Goal: Find specific page/section

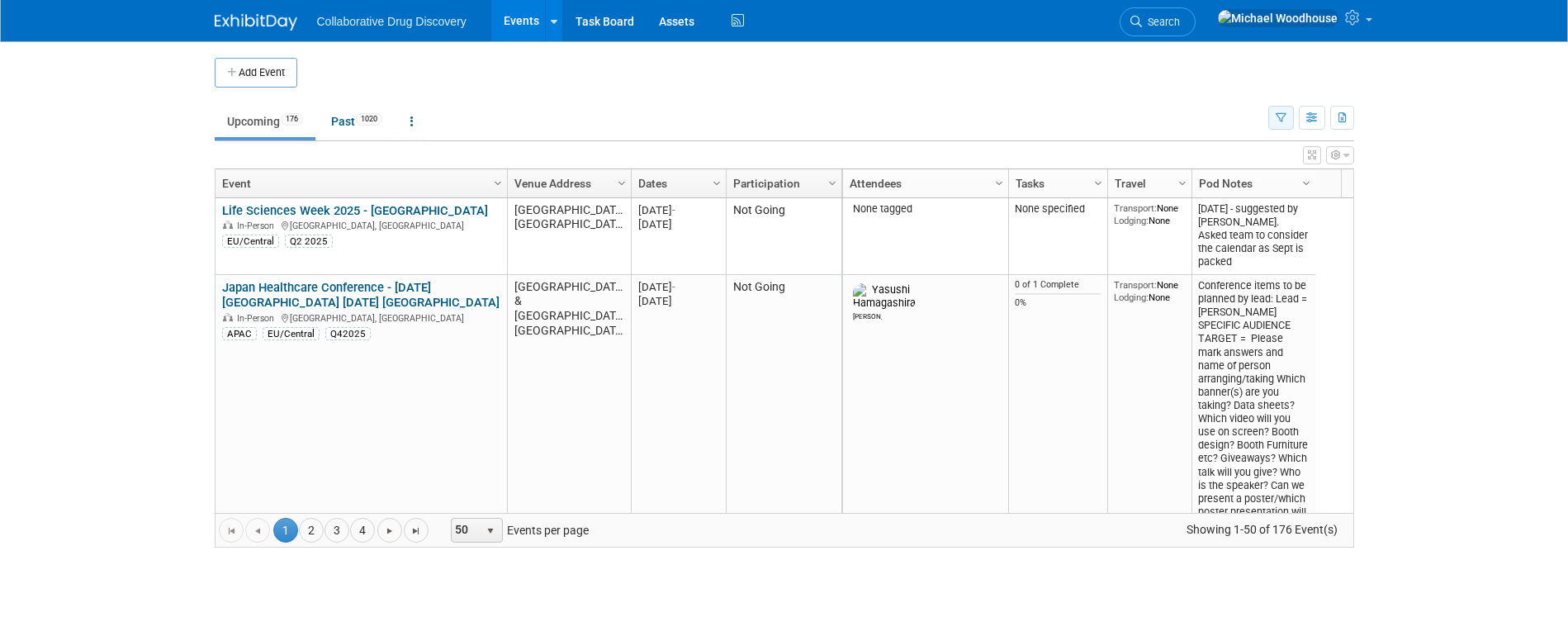
click at [1270, 110] on button "button" at bounding box center [1281, 118] width 26 height 24
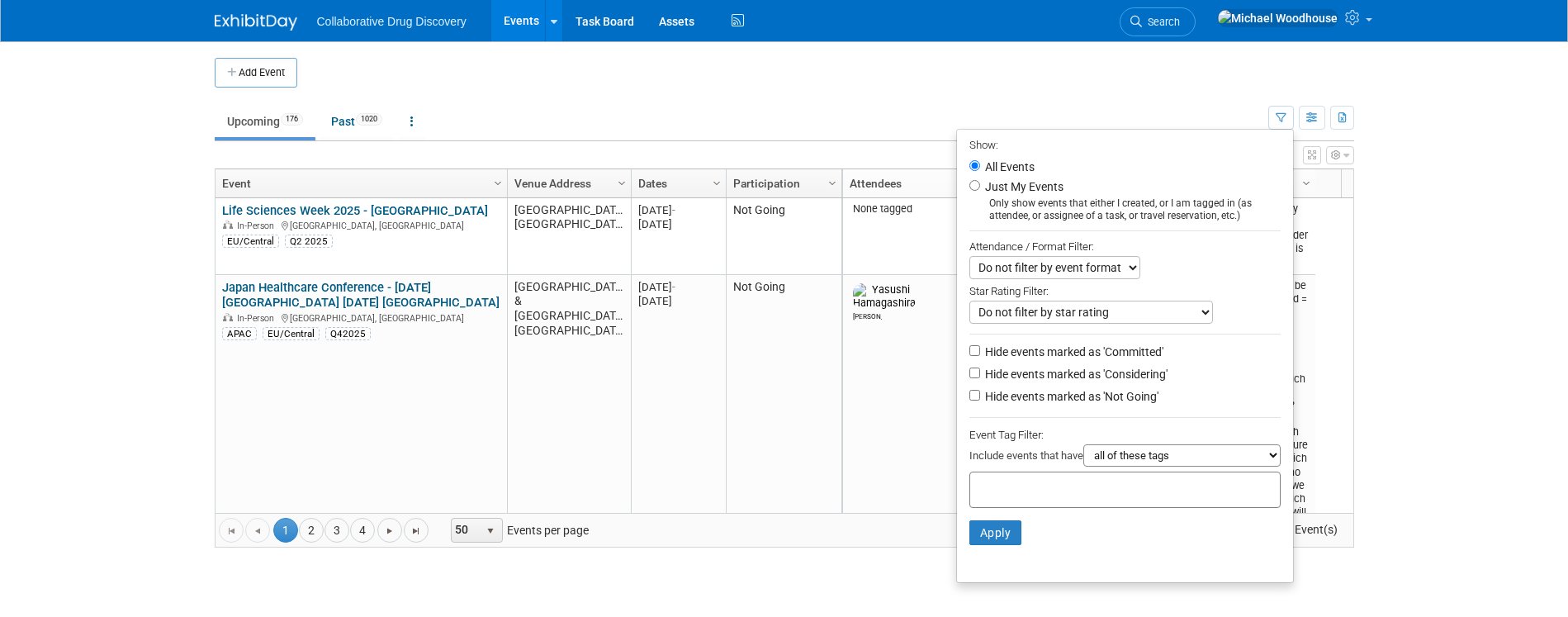
click at [1040, 495] on input "text" at bounding box center [1043, 488] width 132 height 16
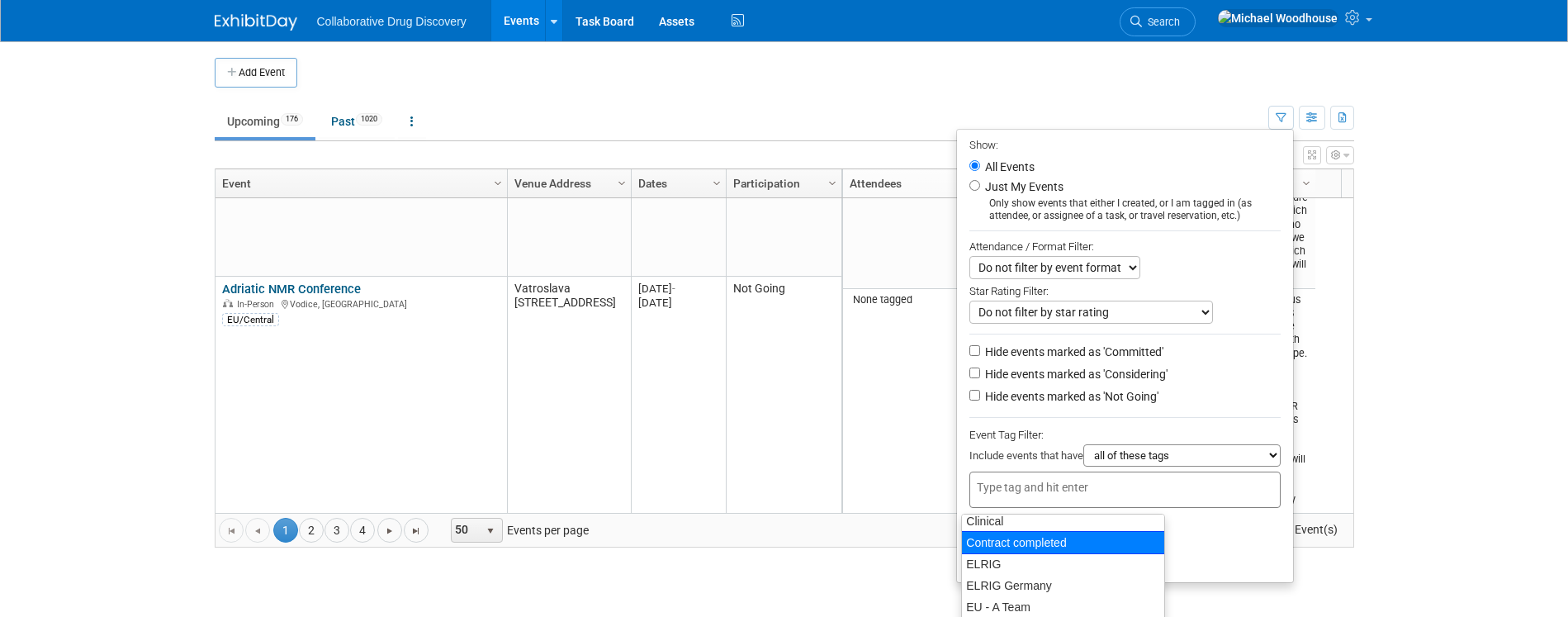
scroll to position [313, 0]
click at [1033, 532] on div "CAN/MW" at bounding box center [1063, 540] width 204 height 23
type input "CAN/MW"
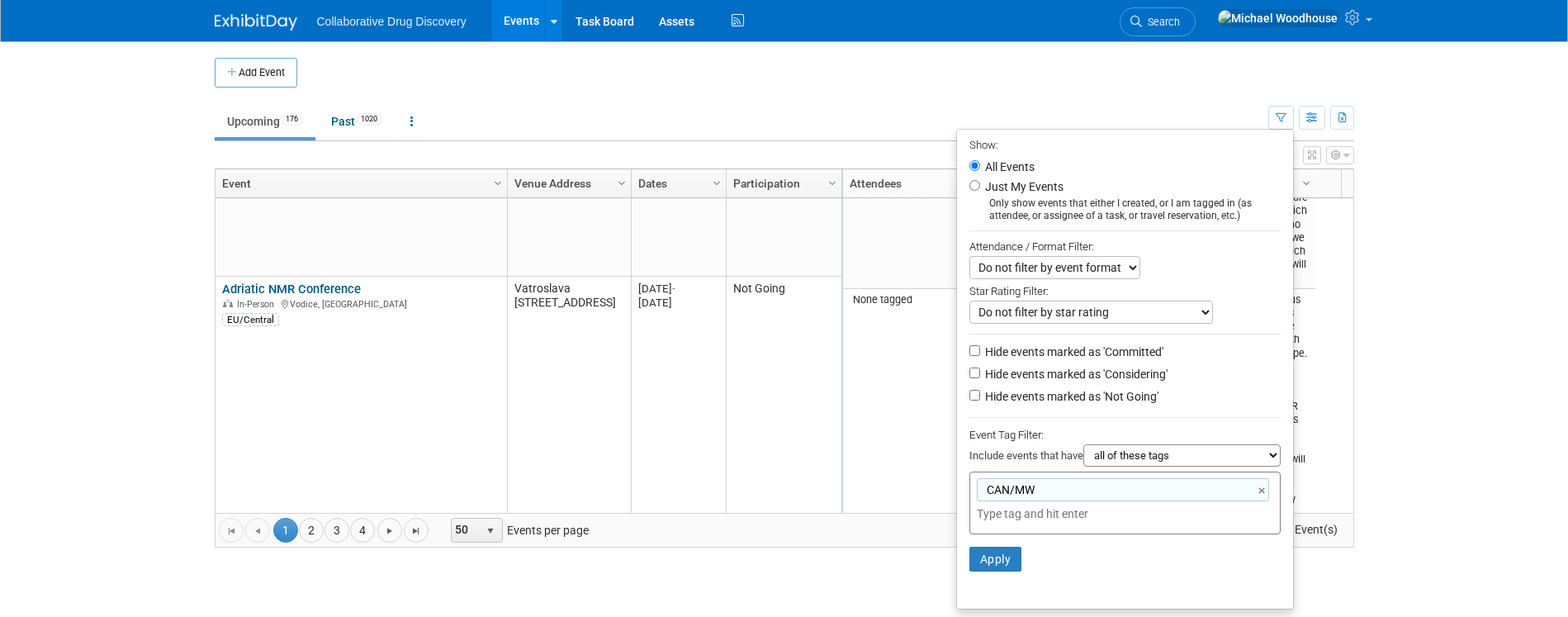
click at [970, 392] on li "Hide events marked as 'Not Going'" at bounding box center [1126, 398] width 337 height 22
click at [969, 399] on input "Hide events marked as 'Not Going'" at bounding box center [975, 395] width 11 height 11
checkbox input "true"
click at [978, 557] on button "Apply" at bounding box center [995, 560] width 53 height 25
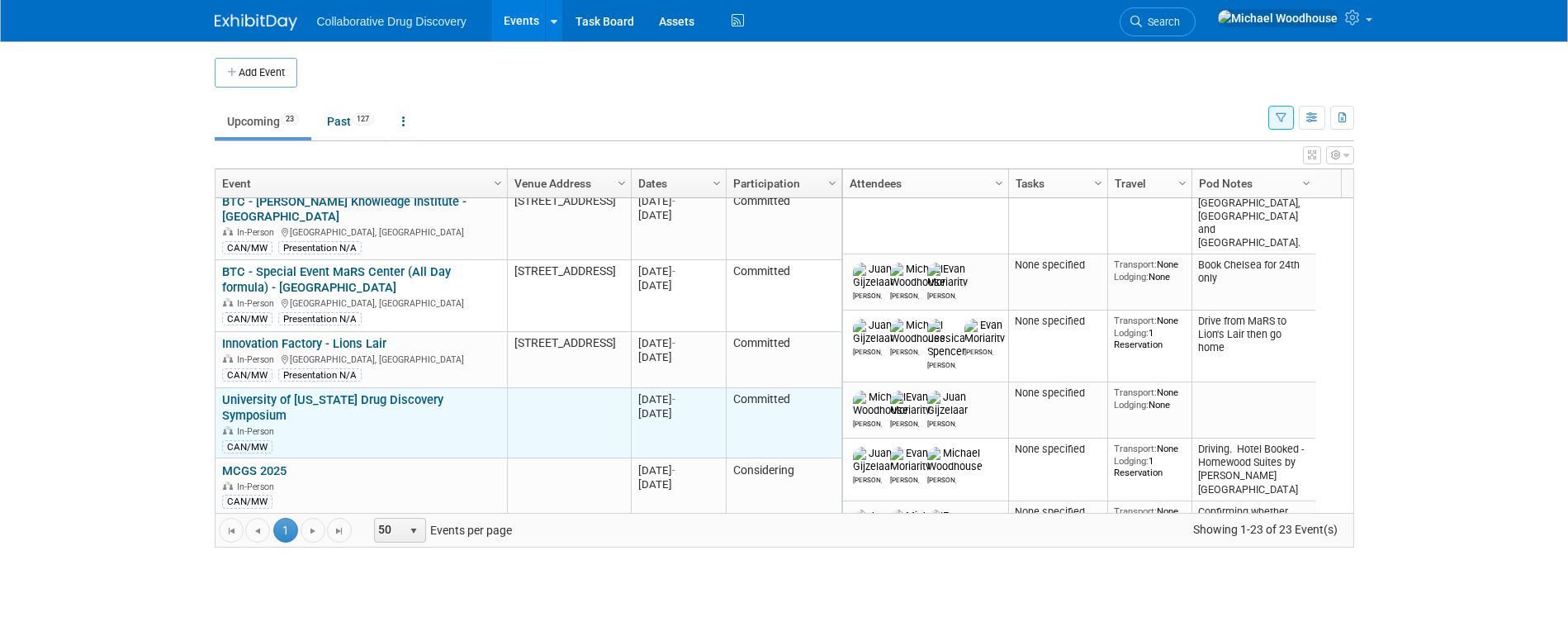
scroll to position [198, 0]
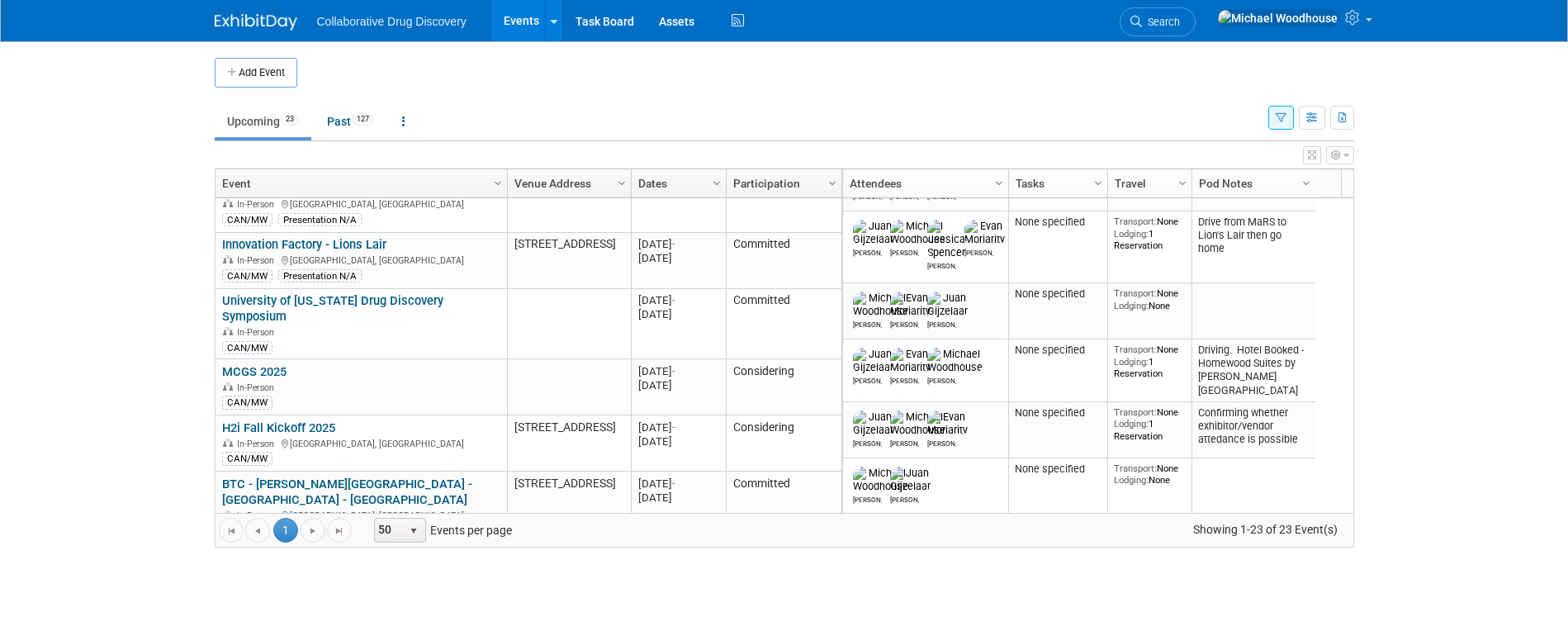
click at [68, 327] on body "Collaborative Drug Discovery Events Add Event Bulk Upload Events Shareable Even…" at bounding box center [784, 308] width 1568 height 617
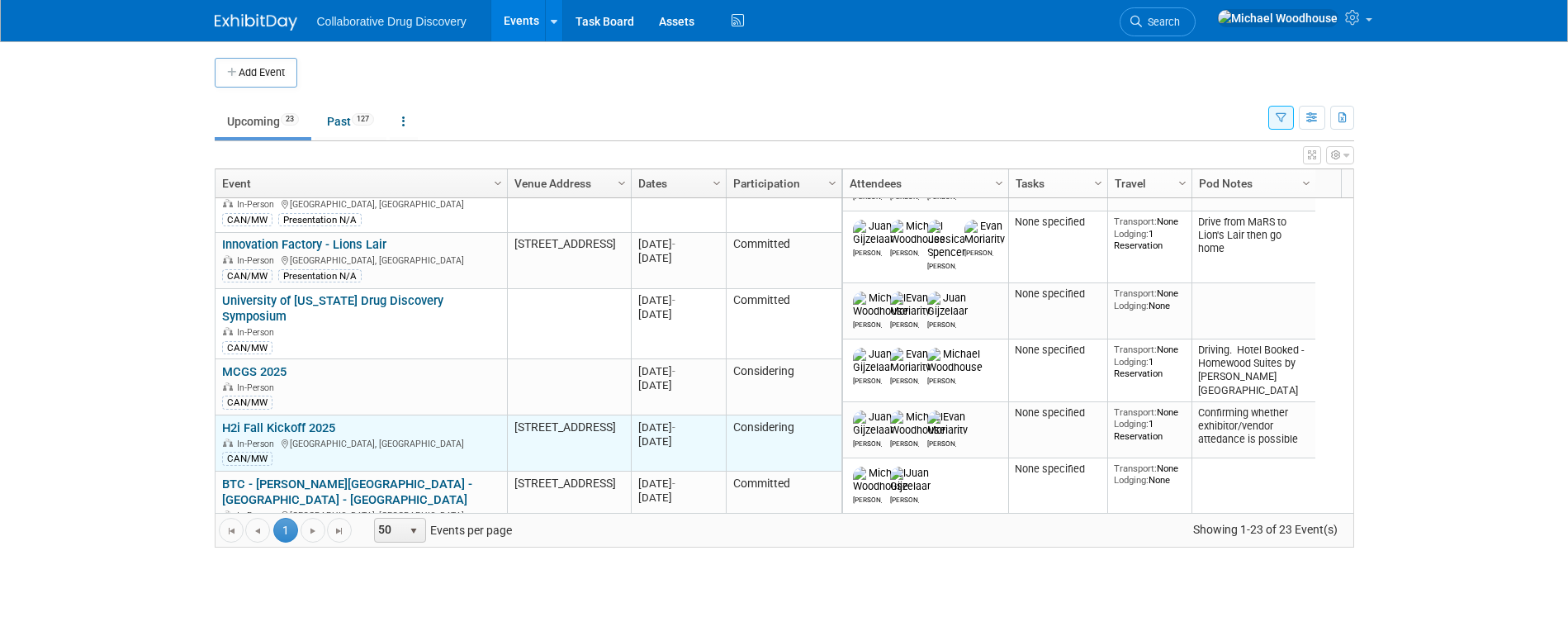
click at [285, 420] on link "H2i Fall Kickoff 2025" at bounding box center [279, 427] width 113 height 15
